Goal: Register for event/course

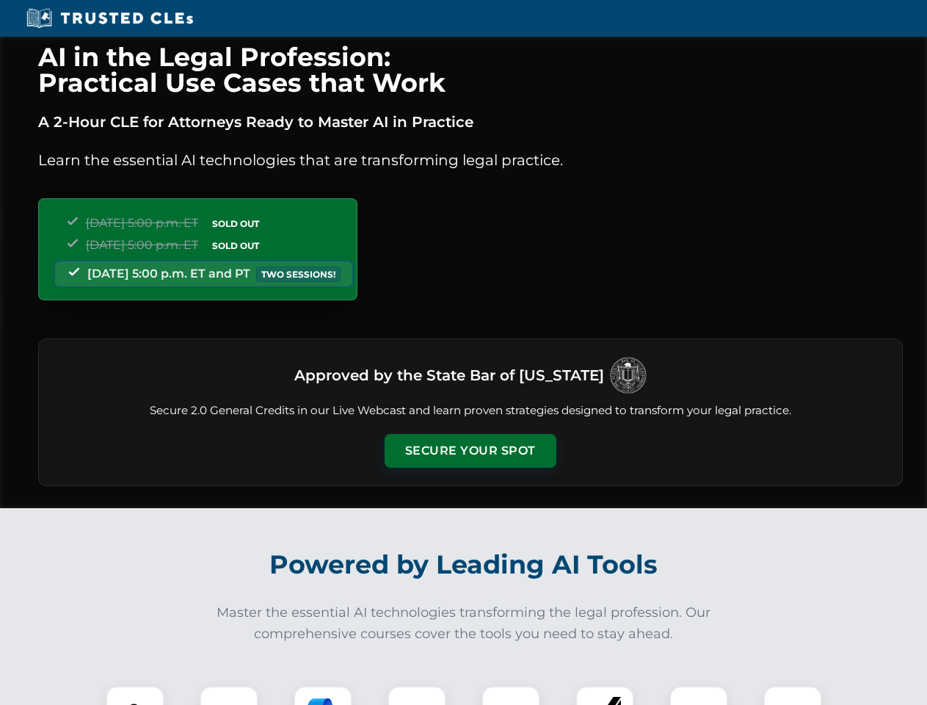
click at [470, 451] on button "Secure Your Spot" at bounding box center [471, 451] width 172 height 34
click at [135, 695] on img at bounding box center [135, 715] width 43 height 43
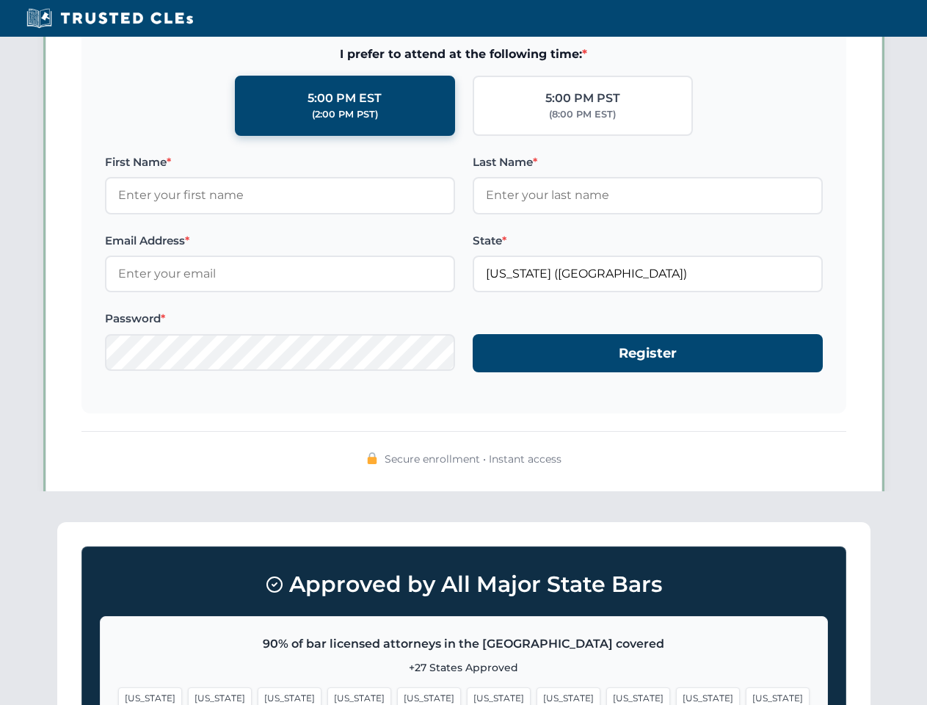
click at [537, 695] on span "[US_STATE]" at bounding box center [569, 697] width 64 height 21
click at [676, 695] on span "[US_STATE]" at bounding box center [708, 697] width 64 height 21
